Goal: Task Accomplishment & Management: Manage account settings

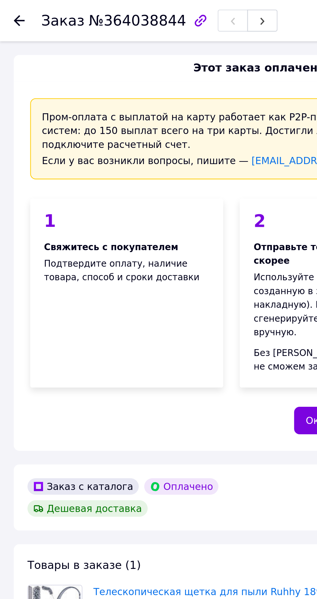
click at [8, 10] on icon at bounding box center [8, 9] width 5 height 5
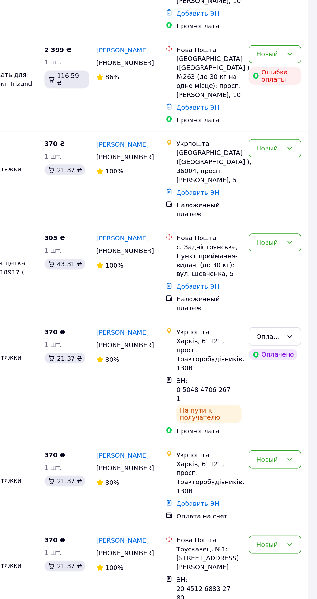
scroll to position [133, 0]
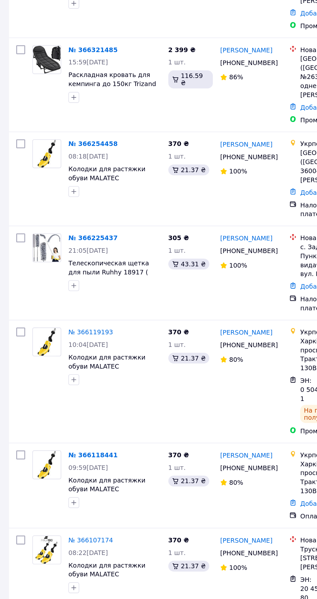
click at [58, 211] on link "№ 366225437" at bounding box center [66, 213] width 35 height 5
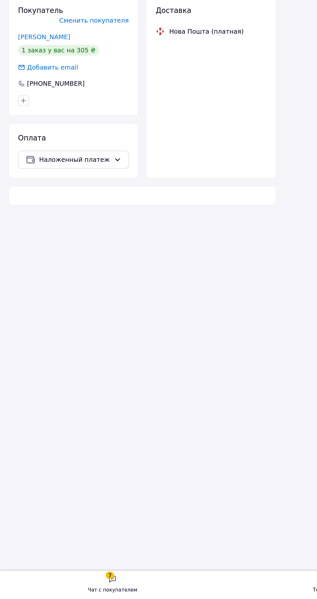
scroll to position [7, 0]
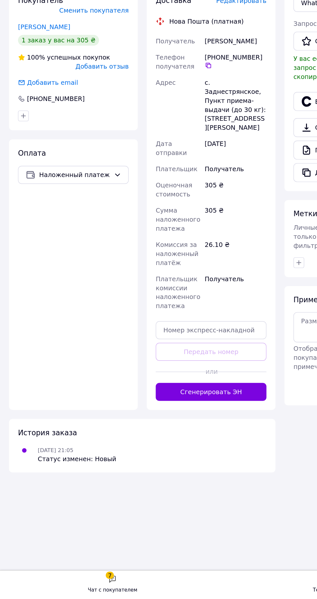
click at [174, 444] on button "Сгенерировать ЭН" at bounding box center [152, 450] width 80 height 13
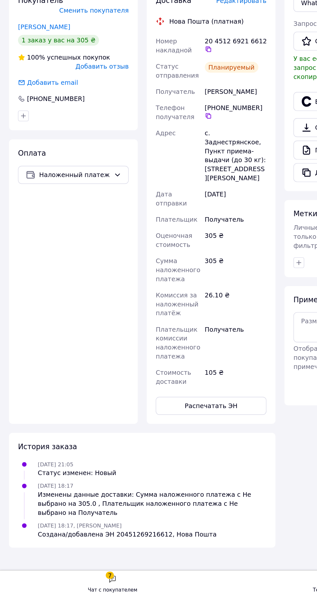
click at [170, 454] on button "Распечатать ЭН" at bounding box center [152, 460] width 80 height 13
